Goal: Transaction & Acquisition: Purchase product/service

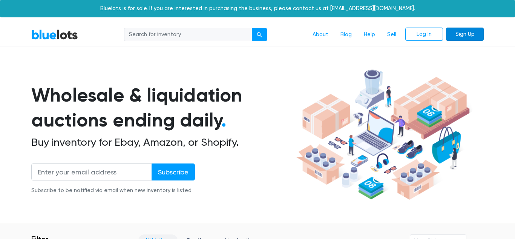
click at [466, 32] on link "Sign Up" at bounding box center [465, 35] width 38 height 14
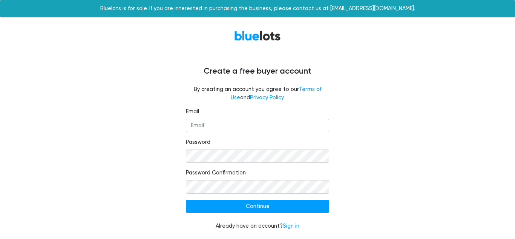
scroll to position [0, 0]
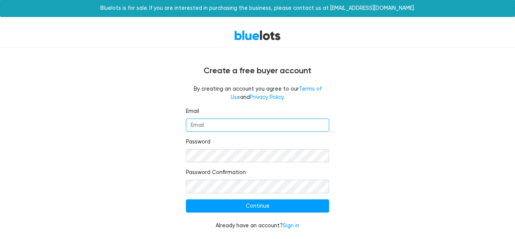
click at [227, 124] on input "Email" at bounding box center [257, 125] width 143 height 14
type input "[EMAIL_ADDRESS][DOMAIN_NAME]"
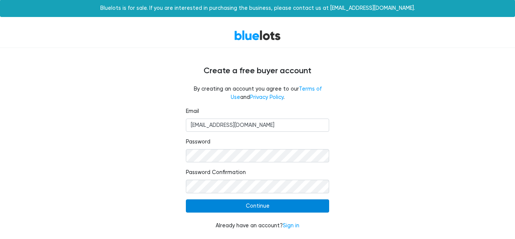
click at [267, 207] on input "Continue" at bounding box center [257, 206] width 143 height 14
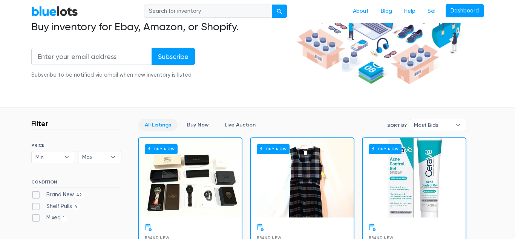
scroll to position [160, 0]
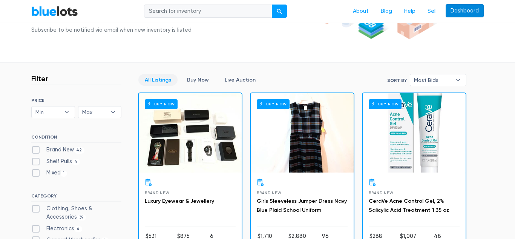
click at [475, 13] on link "Dashboard" at bounding box center [465, 11] width 38 height 14
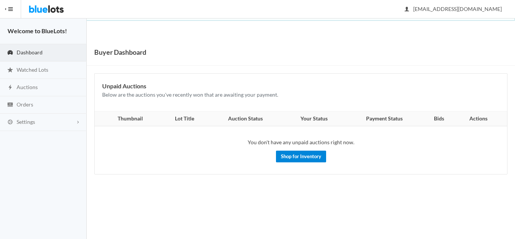
click at [301, 157] on link "Shop for Inventory" at bounding box center [301, 156] width 50 height 12
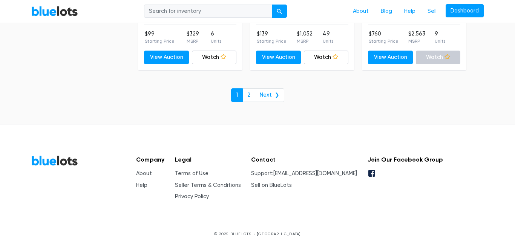
scroll to position [3365, 0]
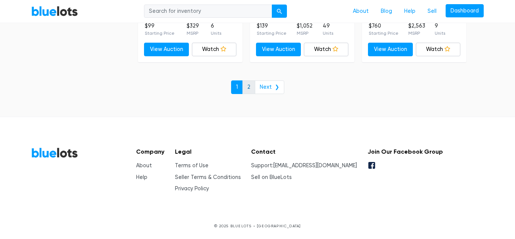
click at [248, 87] on link "2" at bounding box center [249, 87] width 13 height 14
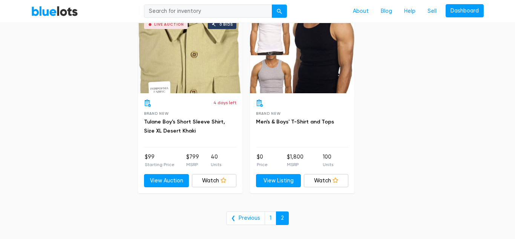
scroll to position [530, 0]
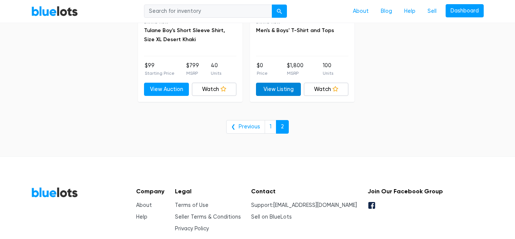
click at [286, 91] on link "View Listing" at bounding box center [278, 90] width 45 height 14
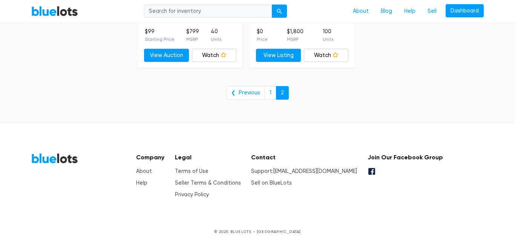
scroll to position [563, 0]
click at [270, 94] on link "1" at bounding box center [271, 93] width 12 height 14
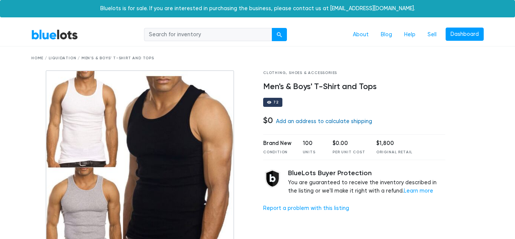
click at [318, 121] on link "Add an address to calculate shipping" at bounding box center [324, 121] width 96 height 6
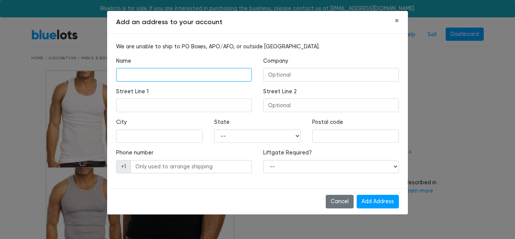
click at [176, 72] on input "text" at bounding box center [184, 75] width 136 height 14
type input "[PERSON_NAME]"
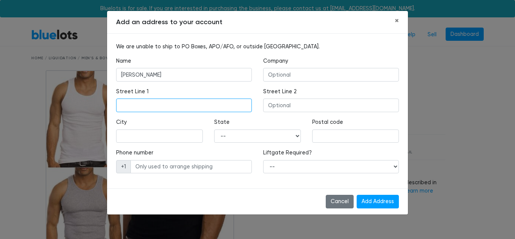
type input "[STREET_ADDRESS]"
type input "Independence"
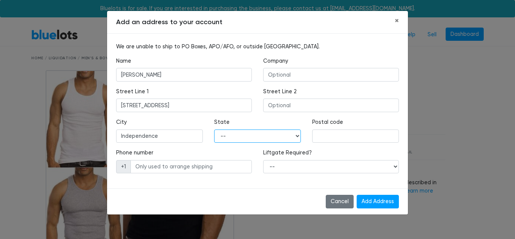
select select "MO"
type input "64058"
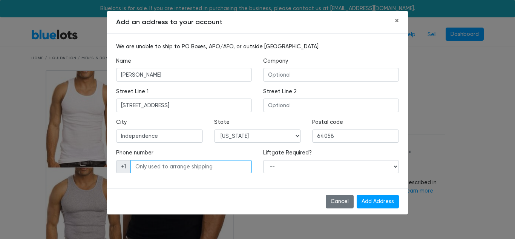
type input "8165585414"
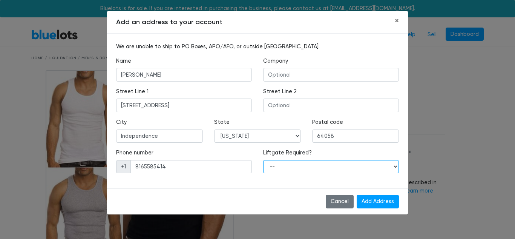
click at [371, 168] on select "-- Yes No" at bounding box center [331, 167] width 136 height 14
select select "0"
click at [263, 160] on select "-- Yes No" at bounding box center [331, 167] width 136 height 14
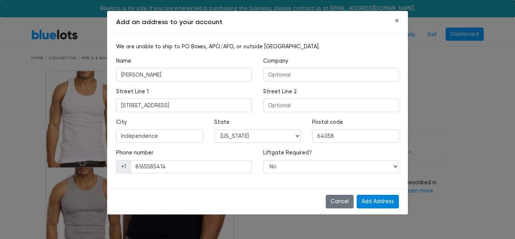
click at [387, 203] on input "Add Address" at bounding box center [378, 202] width 42 height 14
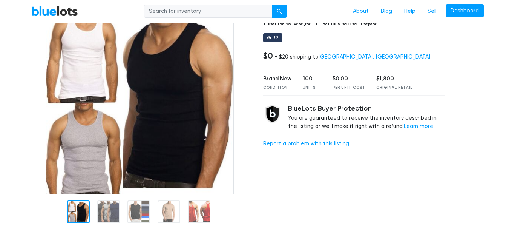
scroll to position [60, 0]
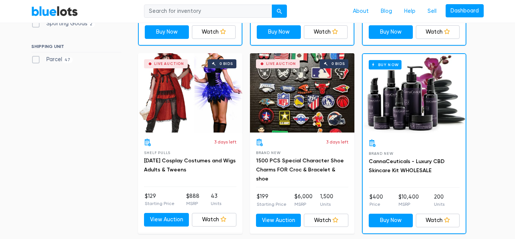
scroll to position [387, 0]
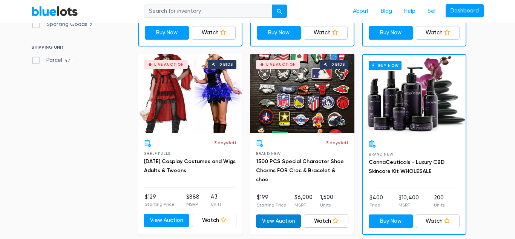
click at [286, 221] on link "View Auction" at bounding box center [278, 221] width 45 height 14
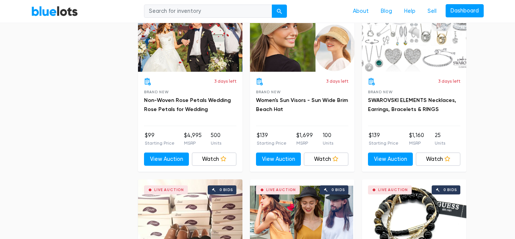
scroll to position [1455, 0]
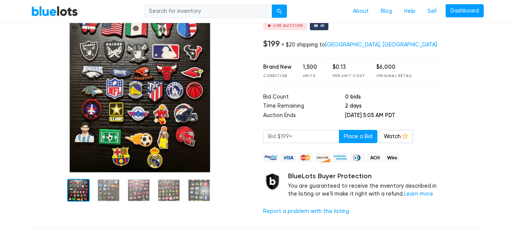
scroll to position [99, 0]
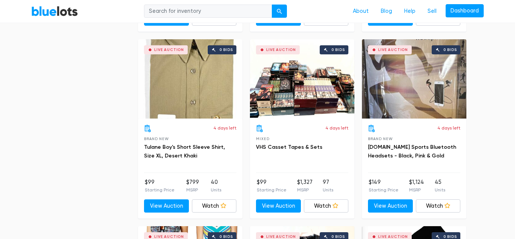
scroll to position [2252, 0]
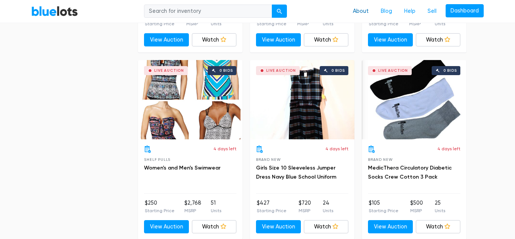
click at [368, 11] on link "About" at bounding box center [361, 11] width 28 height 14
